Goal: Task Accomplishment & Management: Use online tool/utility

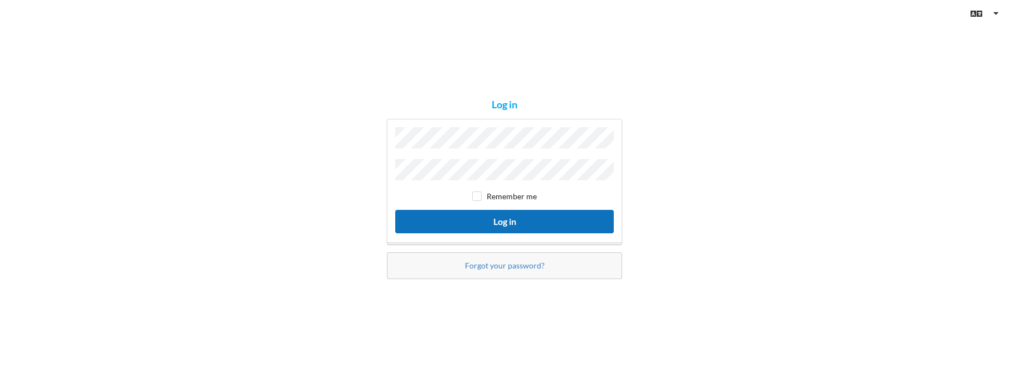
click at [493, 217] on button "Log in" at bounding box center [504, 221] width 219 height 23
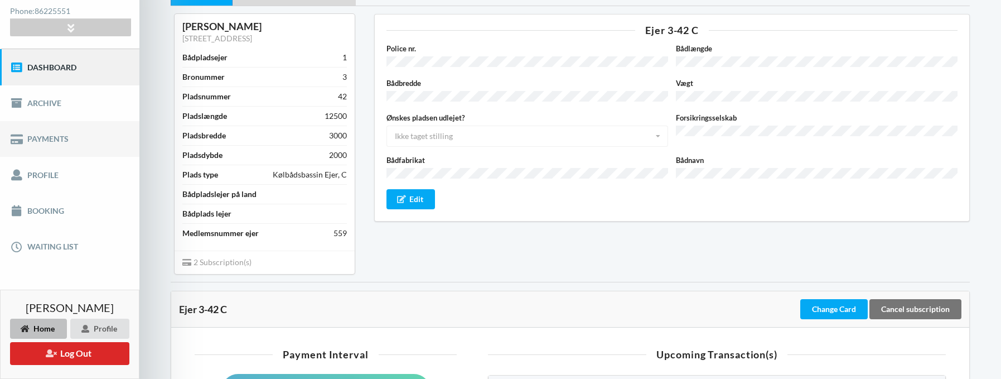
scroll to position [130, 0]
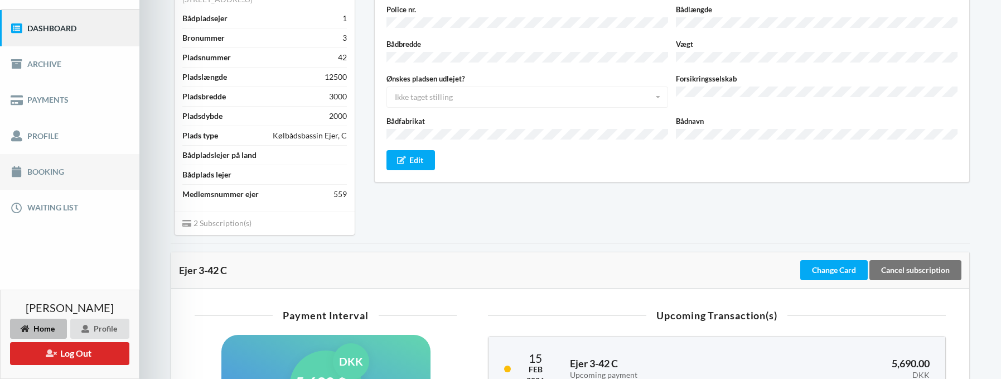
click at [63, 174] on link "Booking" at bounding box center [69, 172] width 139 height 36
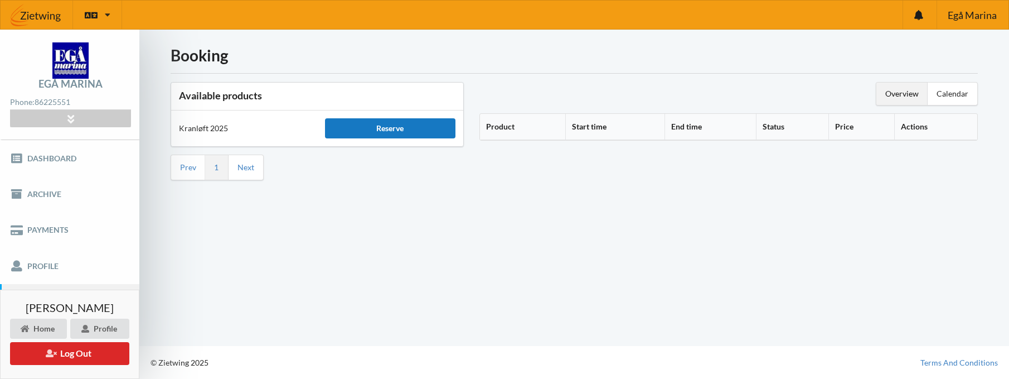
click at [401, 124] on div "Reserve" at bounding box center [390, 128] width 130 height 20
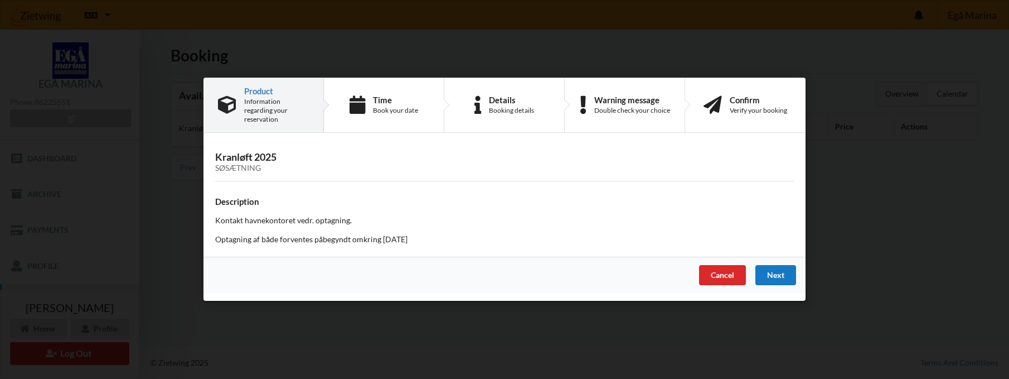
click at [772, 266] on div "Next" at bounding box center [775, 275] width 41 height 20
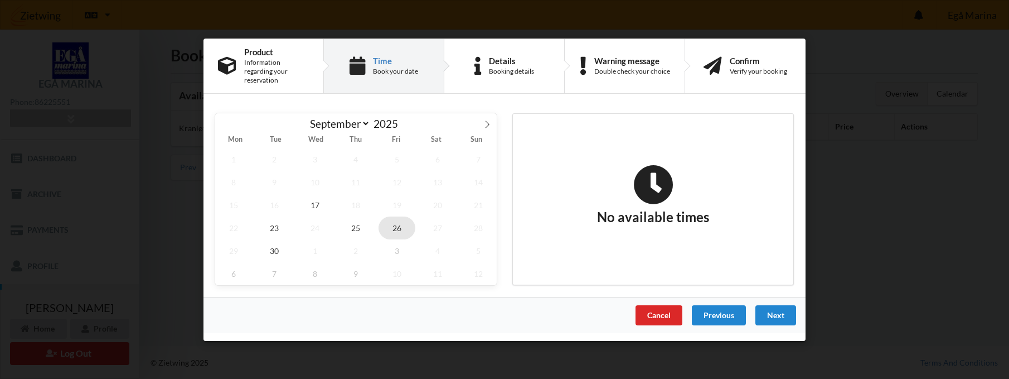
click at [398, 227] on span "26" at bounding box center [397, 227] width 37 height 23
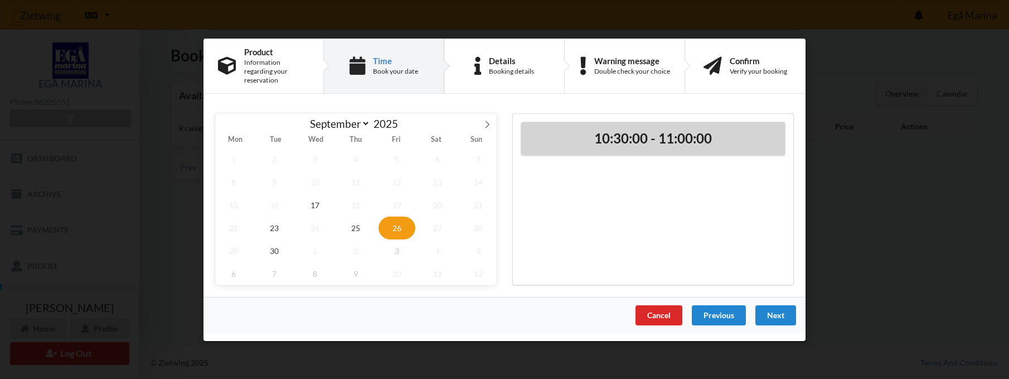
click at [609, 136] on h2 "10:30:00 - 11:00:00" at bounding box center [653, 137] width 248 height 17
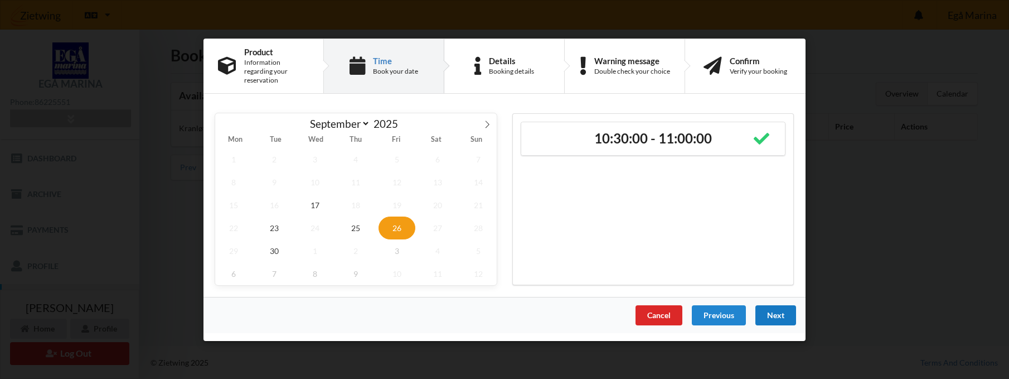
click at [781, 308] on div "Next" at bounding box center [775, 314] width 41 height 20
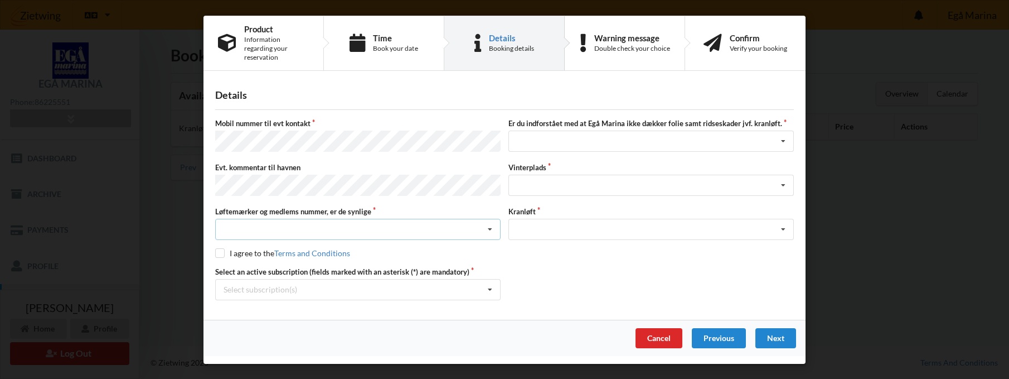
click at [421, 221] on div "Nej, jeg kontakter havnekontoret inden løftet Ja, mine mærker er synlige og int…" at bounding box center [357, 229] width 285 height 21
click at [309, 260] on div "Ja, mine mærker er synlige og intakte" at bounding box center [358, 270] width 284 height 21
click at [245, 248] on label "I agree to the Terms and Conditions" at bounding box center [282, 252] width 135 height 9
click at [221, 248] on div "I agree to the Terms and Conditions" at bounding box center [504, 253] width 579 height 11
click at [221, 248] on input "checkbox" at bounding box center [219, 252] width 9 height 9
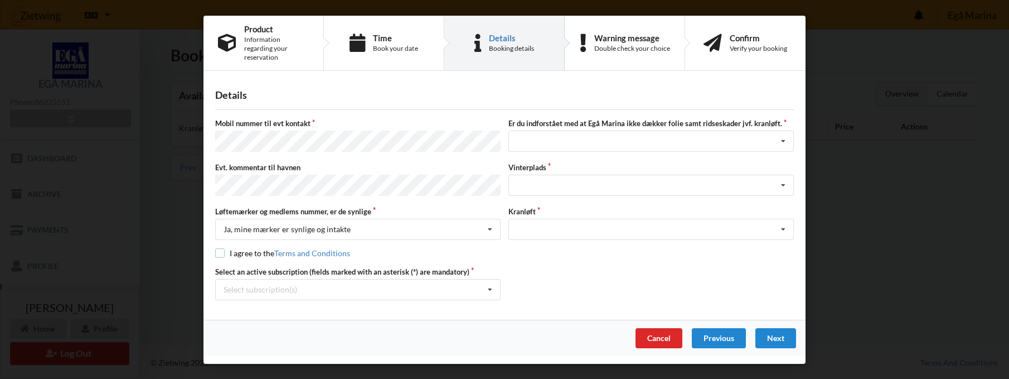
checkbox input "true"
click at [494, 279] on icon at bounding box center [490, 289] width 17 height 21
click at [330, 300] on div "* Ejer 3-42 C" at bounding box center [358, 309] width 284 height 21
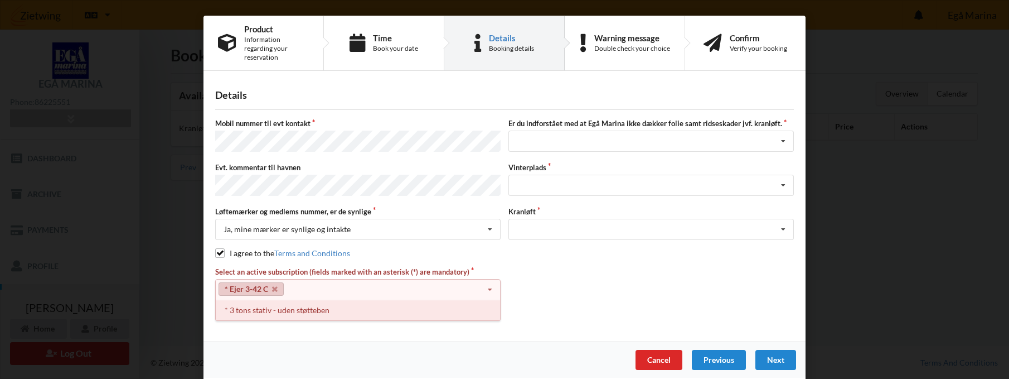
click at [445, 300] on div "* 3 tons stativ - uden støtteben" at bounding box center [358, 309] width 284 height 21
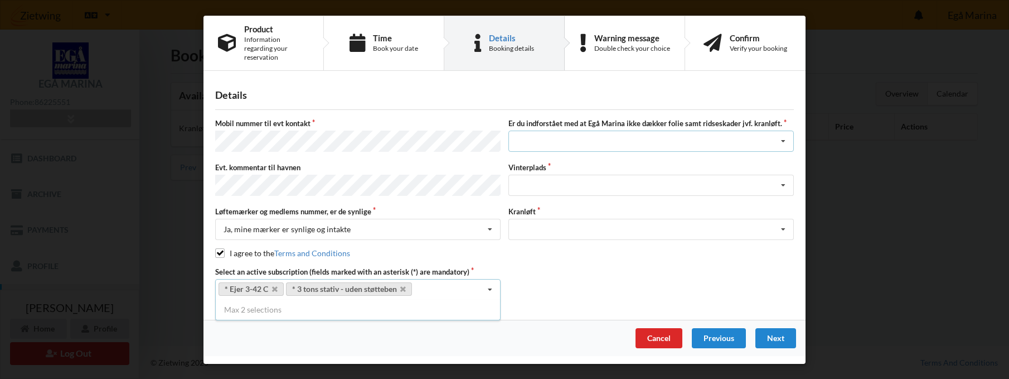
click at [782, 133] on icon at bounding box center [783, 141] width 17 height 21
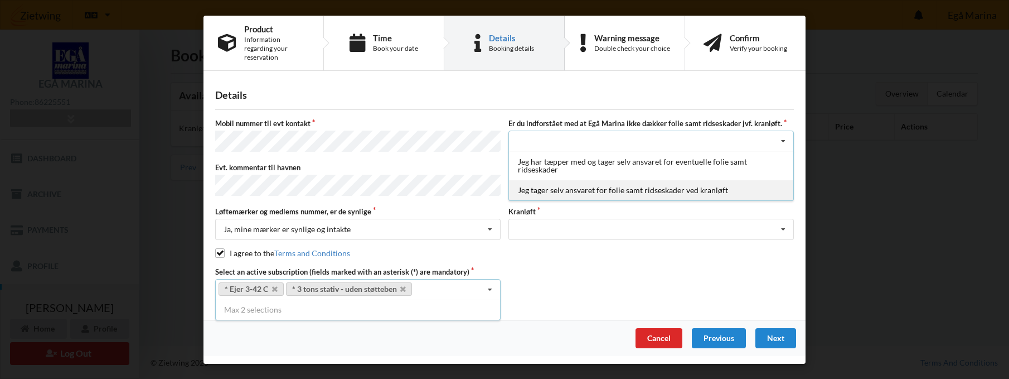
click at [680, 180] on div "Jeg tager selv ansvaret for folie samt ridseskader ved kranløft" at bounding box center [651, 190] width 284 height 21
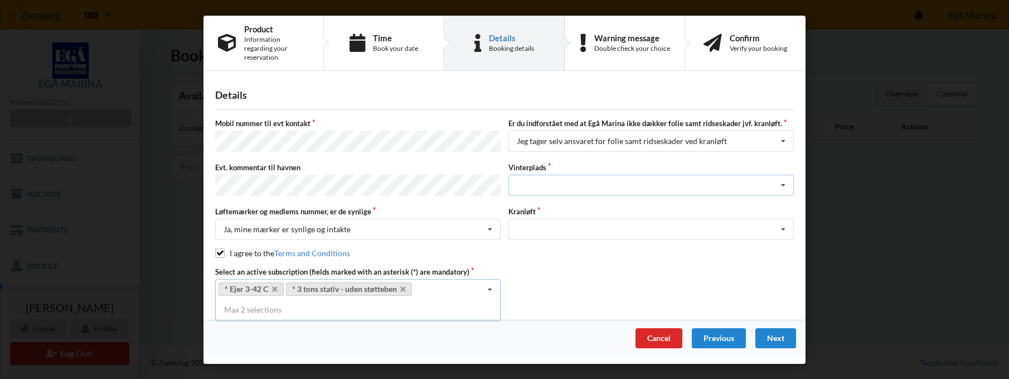
click at [781, 175] on icon at bounding box center [783, 185] width 17 height 21
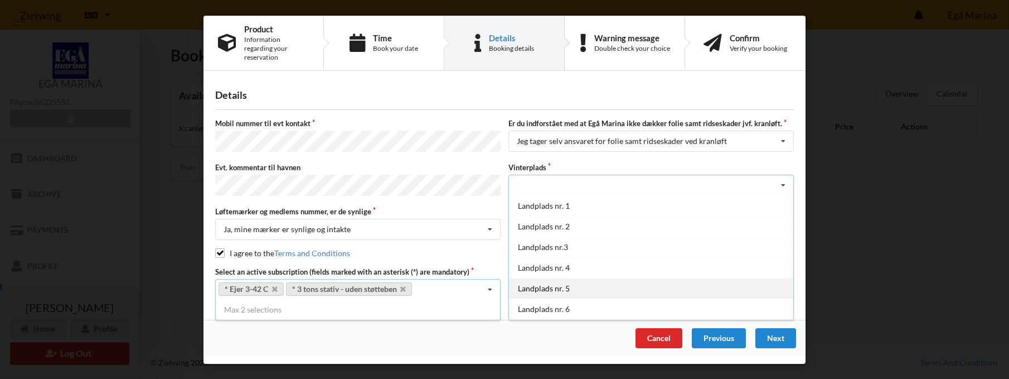
click at [614, 278] on div "Landplads nr. 5" at bounding box center [651, 288] width 284 height 21
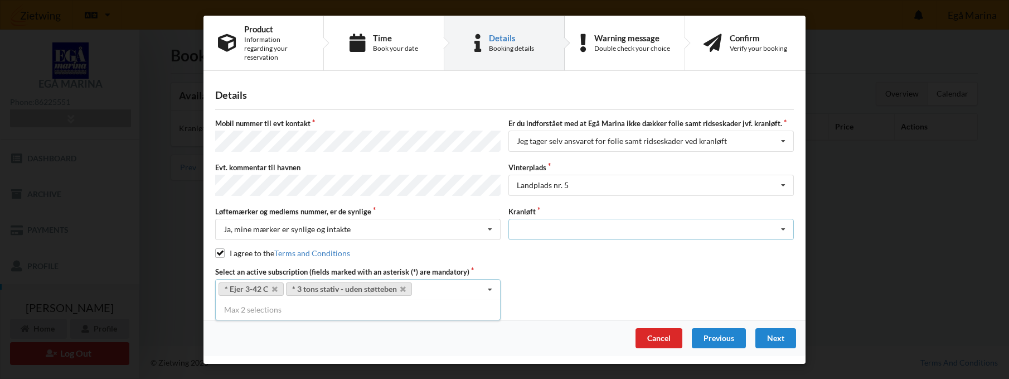
click at [738, 219] on div "Optagning" at bounding box center [650, 229] width 285 height 21
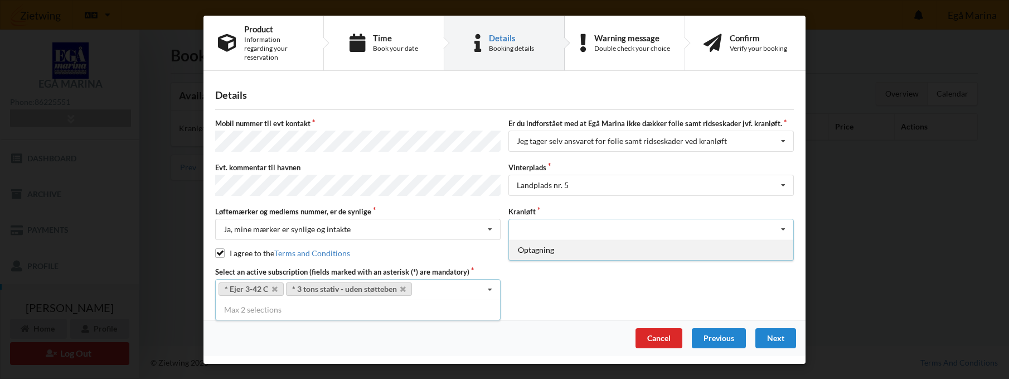
click at [686, 239] on div "Optagning" at bounding box center [651, 249] width 284 height 21
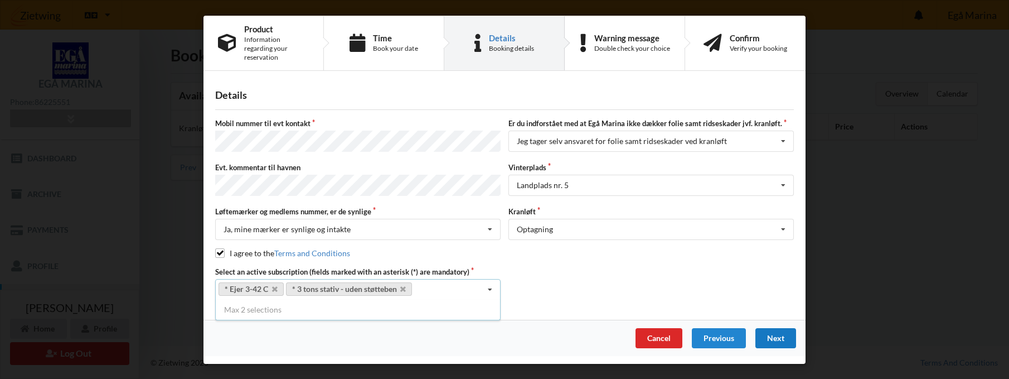
click at [774, 328] on div "Next" at bounding box center [775, 338] width 41 height 20
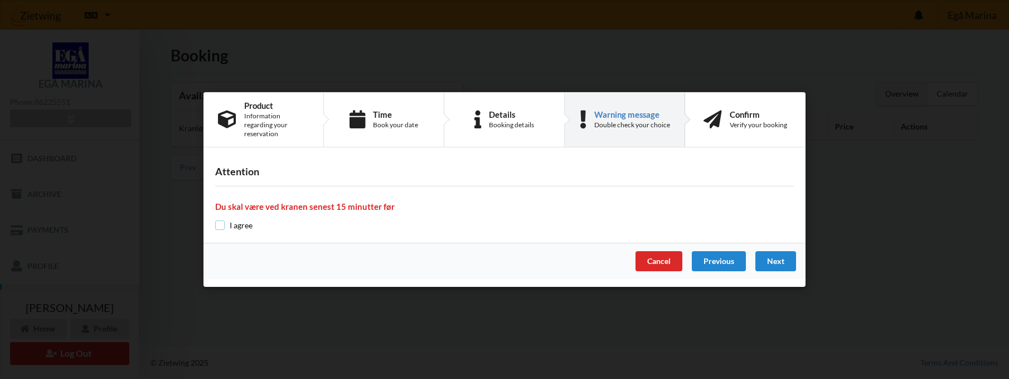
click at [222, 220] on input "checkbox" at bounding box center [219, 224] width 9 height 9
checkbox input "true"
click at [776, 257] on div "Next" at bounding box center [775, 261] width 41 height 20
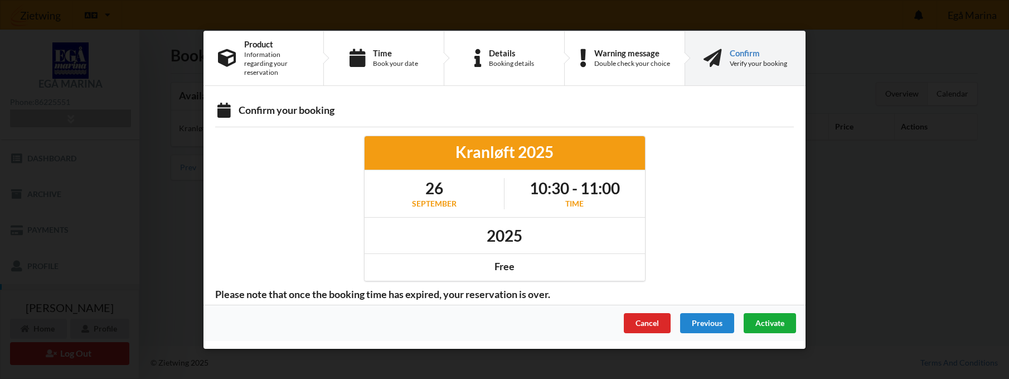
click at [764, 317] on span "Activate" at bounding box center [769, 321] width 29 height 9
